Goal: Information Seeking & Learning: Understand process/instructions

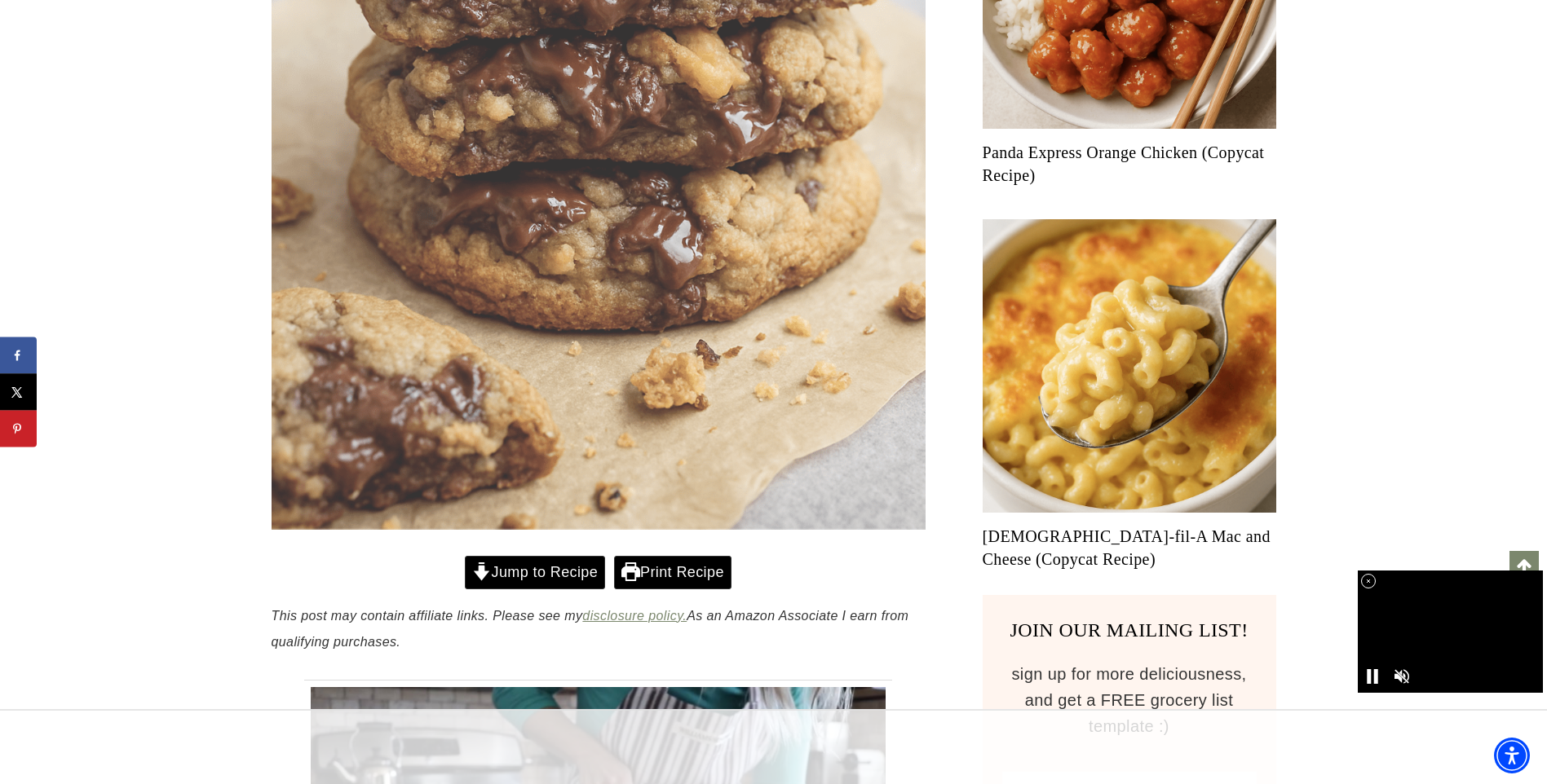
scroll to position [815, 0]
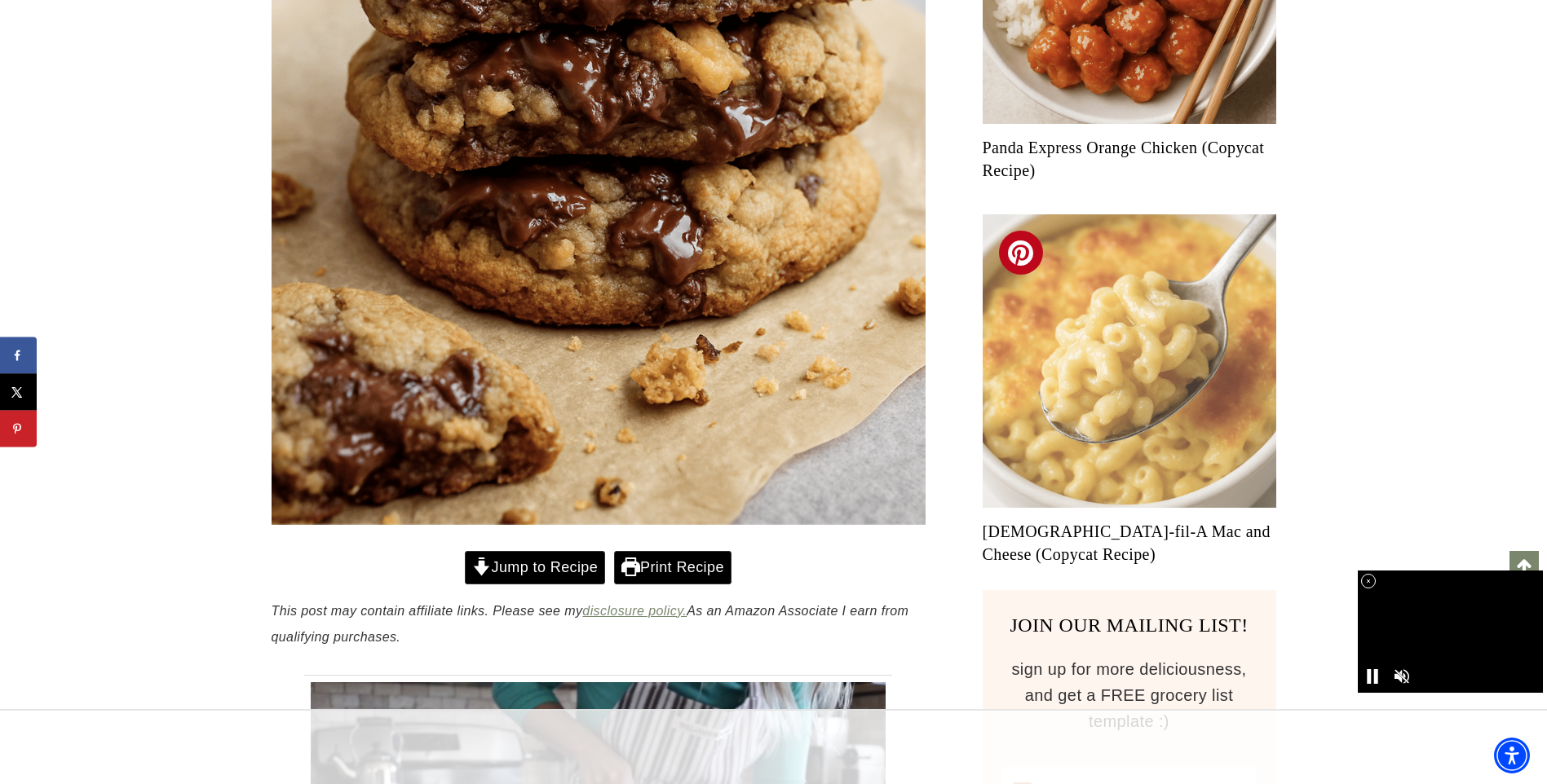
click at [1014, 466] on img "Read More Chick-fil-A Mac and Cheese (Copycat Recipe)" at bounding box center [1130, 361] width 293 height 293
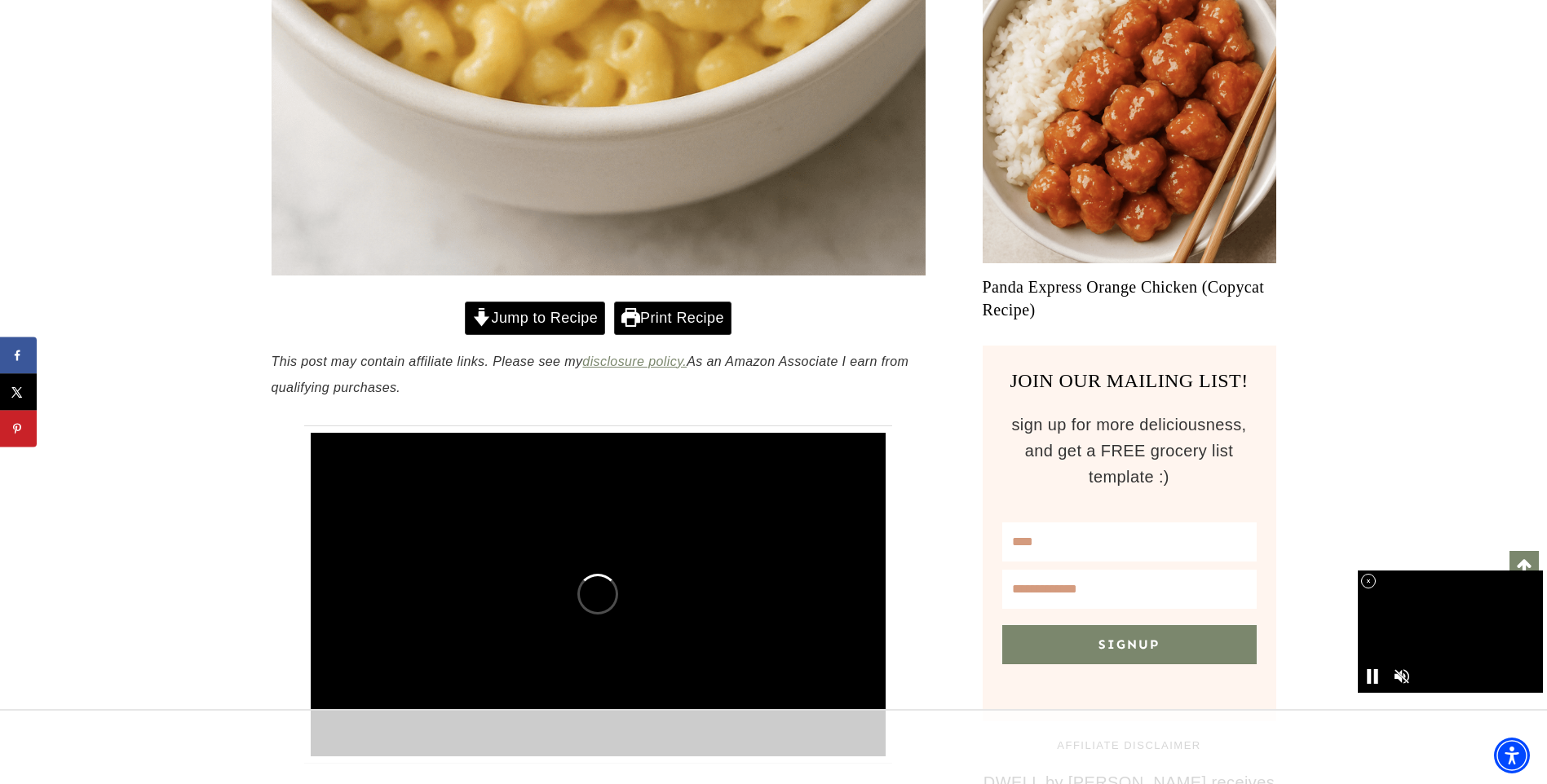
click at [664, 324] on link "Print Recipe" at bounding box center [673, 318] width 118 height 33
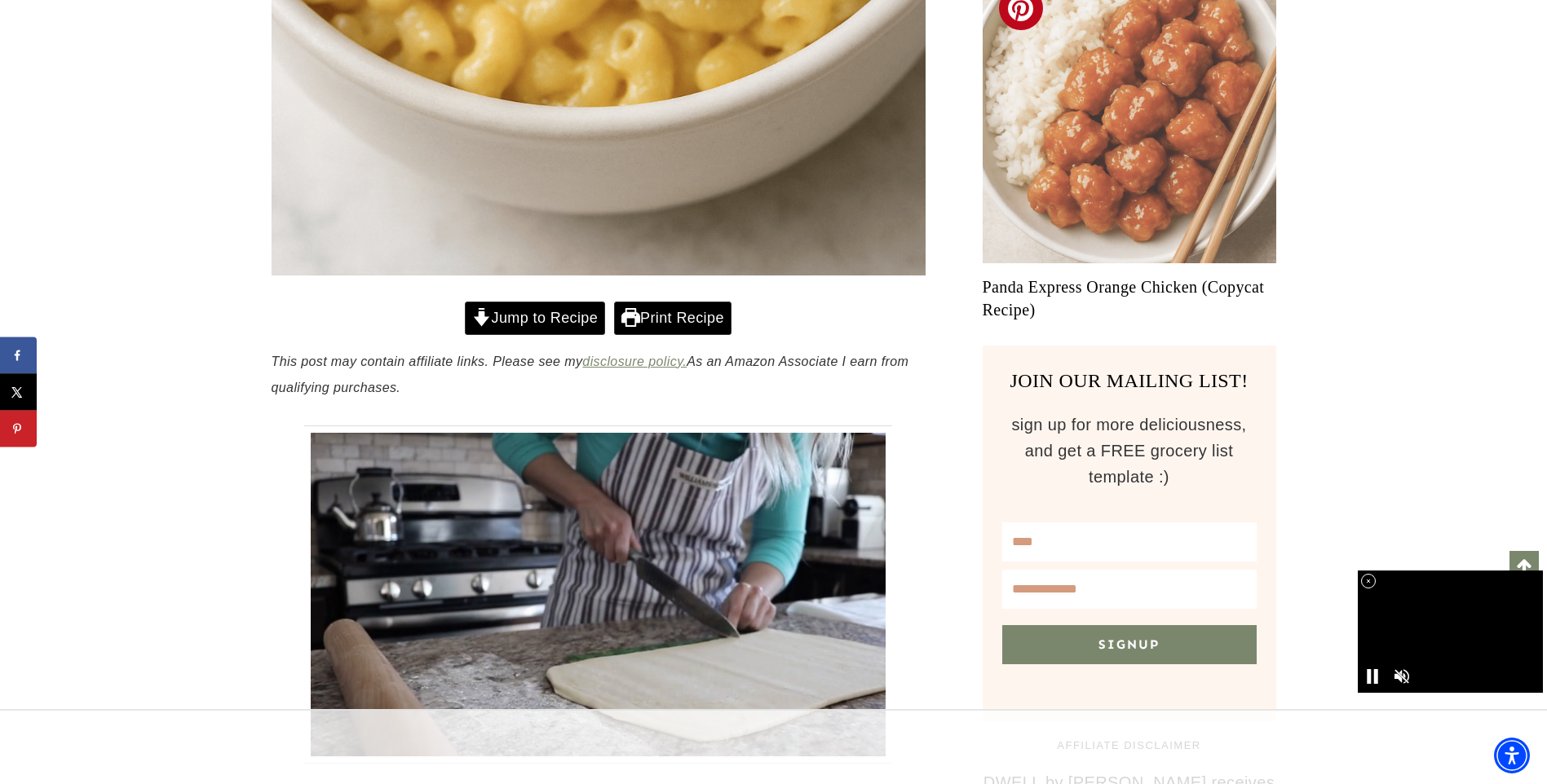
click at [1063, 198] on img "Read More Panda Express Orange Chicken (Copycat Recipe)" at bounding box center [1130, 117] width 293 height 293
click at [1063, 199] on img "Read More Panda Express Orange Chicken (Copycat Recipe)" at bounding box center [1130, 117] width 293 height 293
click at [1054, 198] on img "Read More Panda Express Orange Chicken (Copycat Recipe)" at bounding box center [1130, 117] width 293 height 293
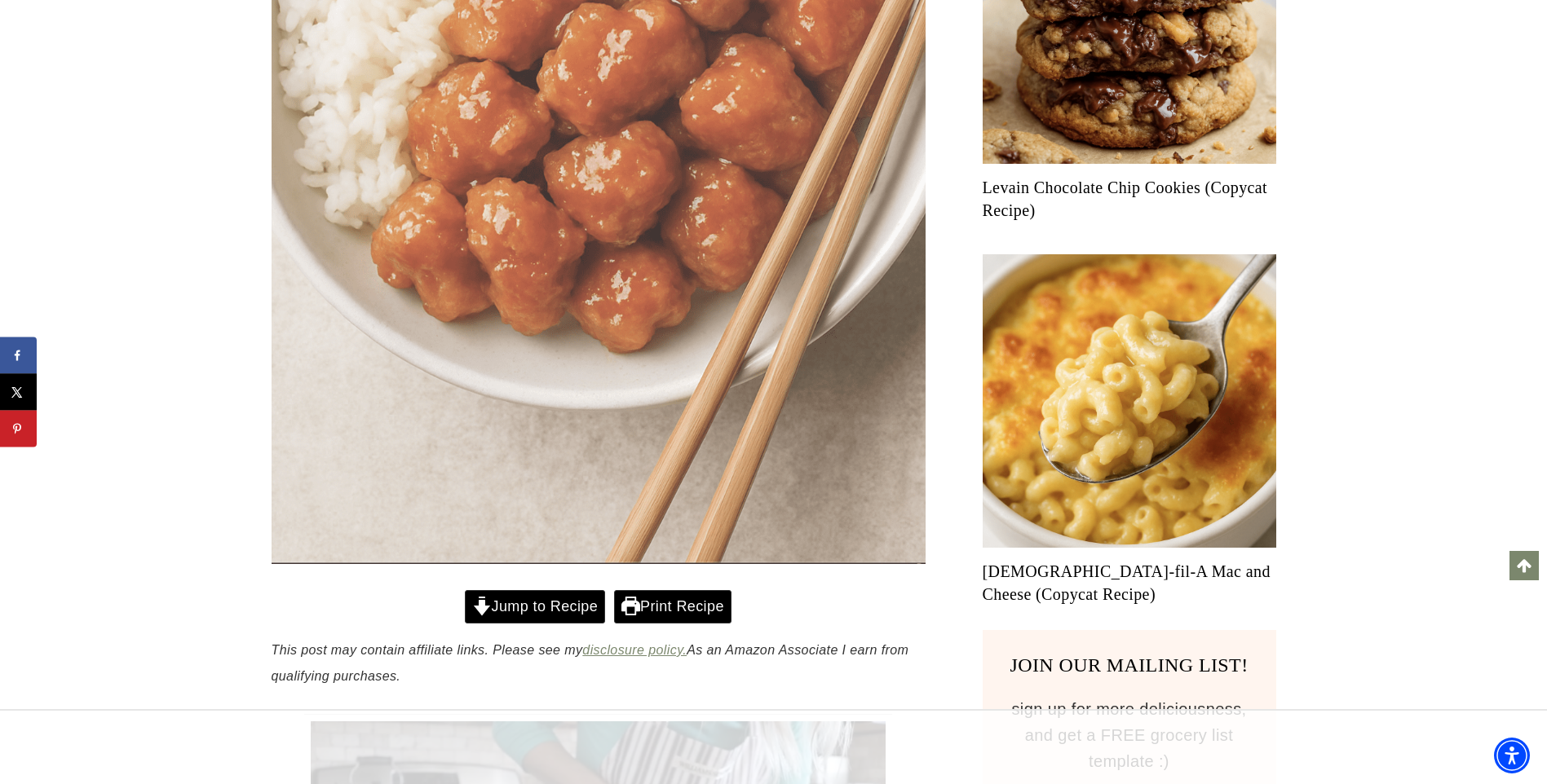
scroll to position [896, 0]
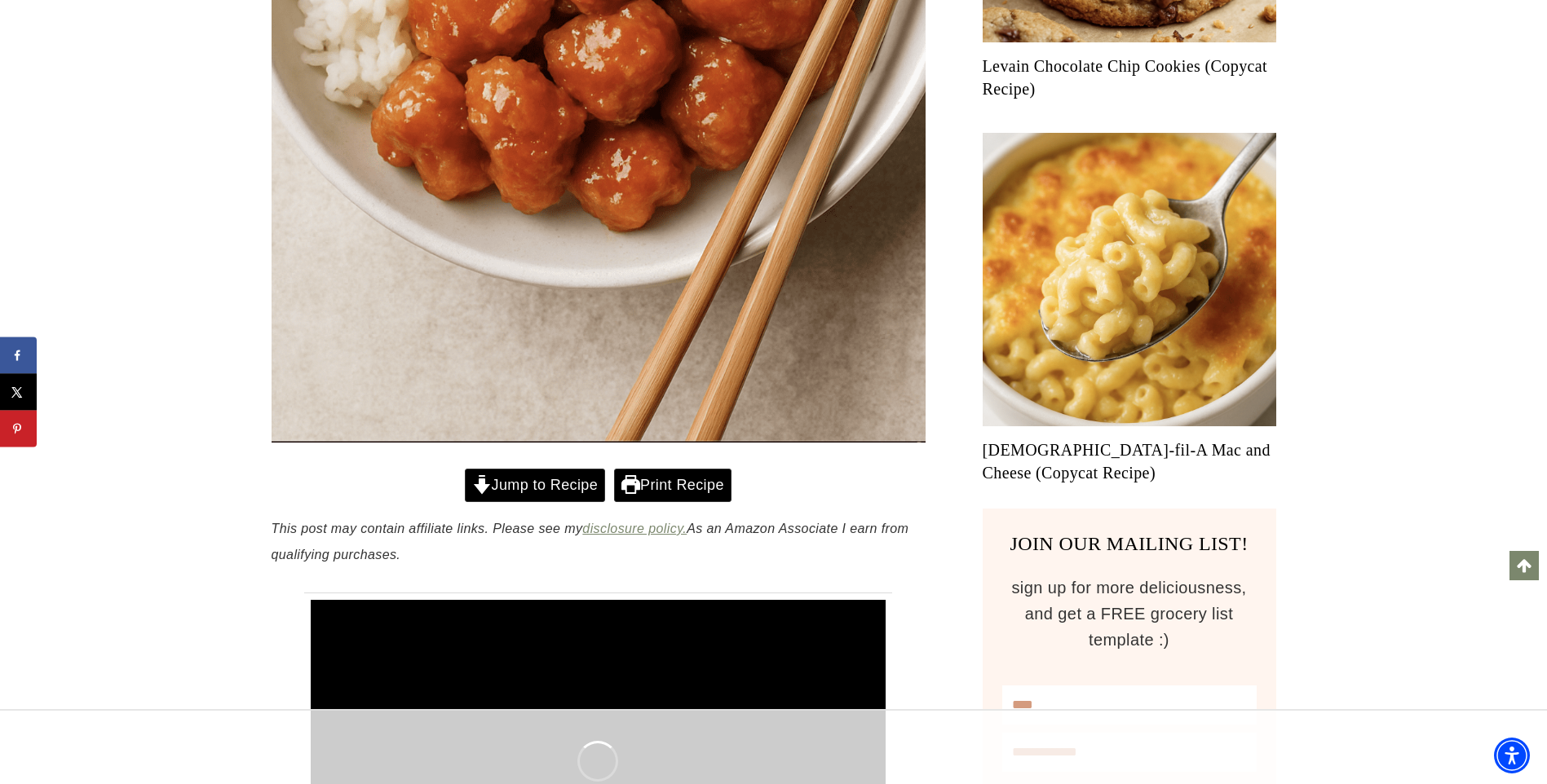
click at [558, 493] on link "Jump to Recipe" at bounding box center [535, 486] width 141 height 33
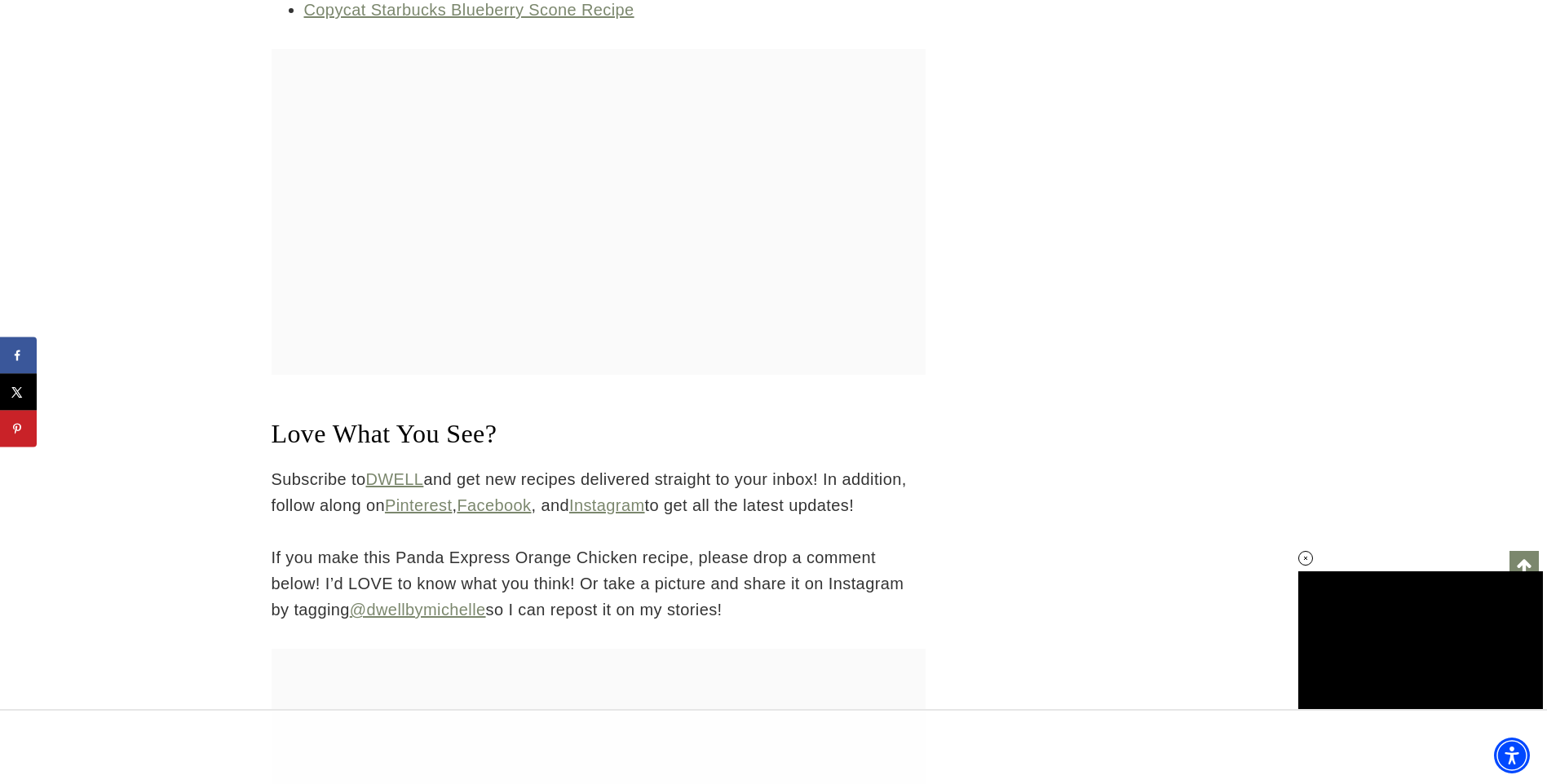
scroll to position [11052, 0]
